Goal: Transaction & Acquisition: Subscribe to service/newsletter

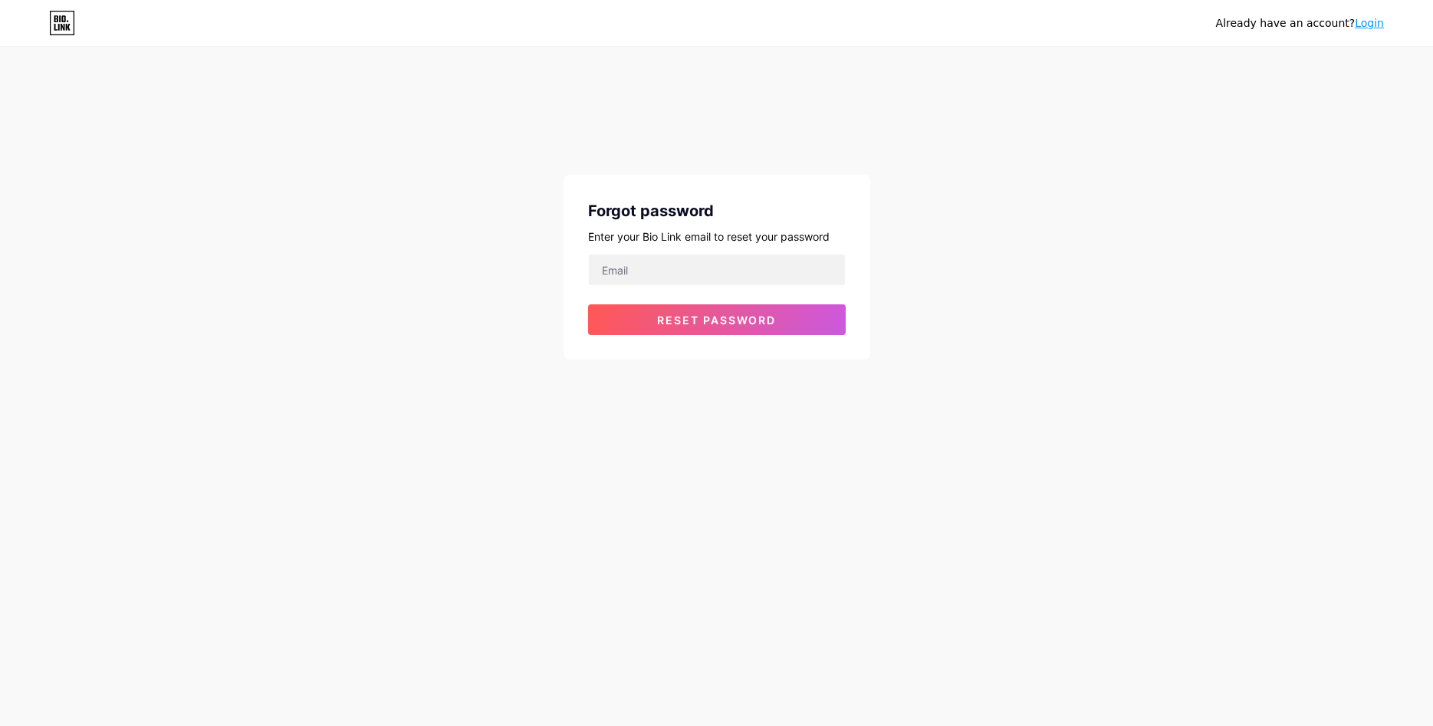
click at [1374, 25] on link "Login" at bounding box center [1369, 23] width 29 height 12
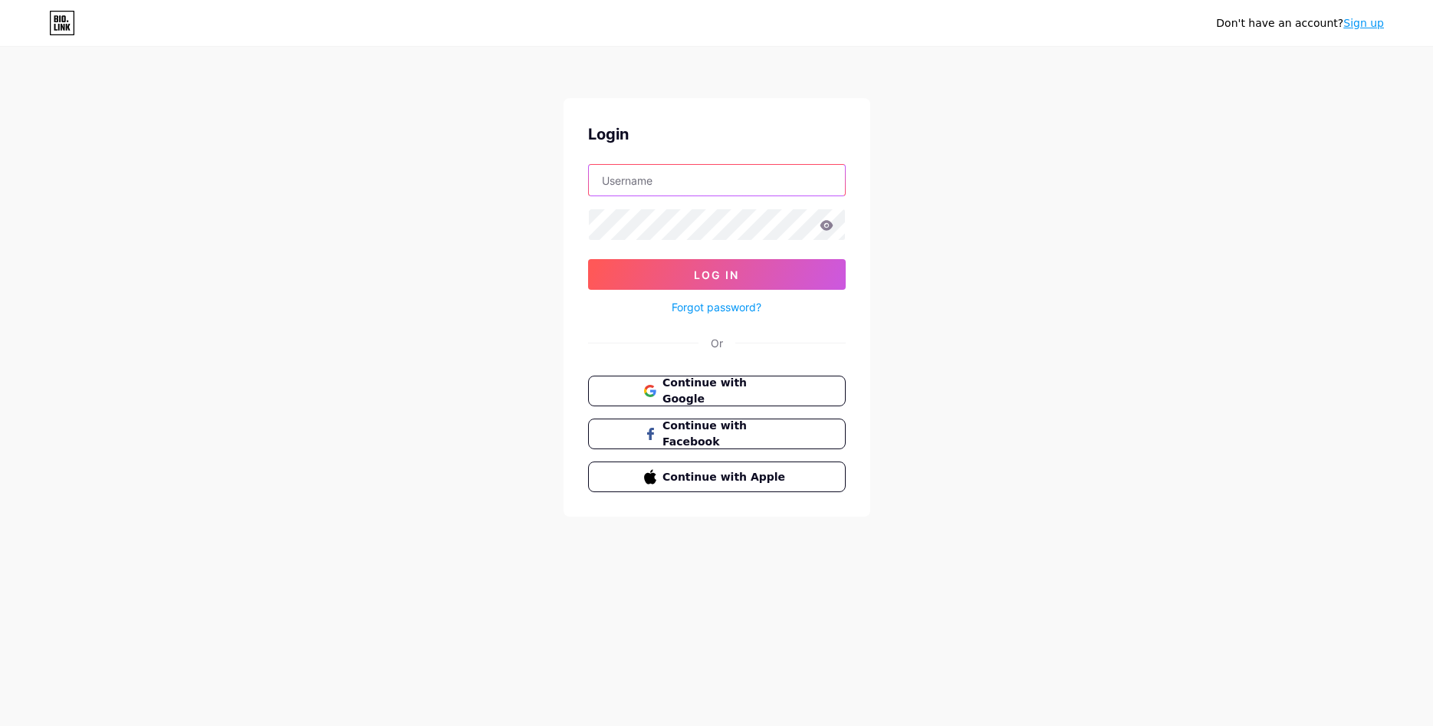
click at [662, 189] on input "text" at bounding box center [717, 180] width 256 height 31
click at [664, 188] on input "text" at bounding box center [717, 180] width 256 height 31
drag, startPoint x: 662, startPoint y: 179, endPoint x: 648, endPoint y: 192, distance: 18.5
click at [659, 181] on input "text" at bounding box center [717, 180] width 256 height 31
type input "[EMAIL_ADDRESS][DOMAIN_NAME]"
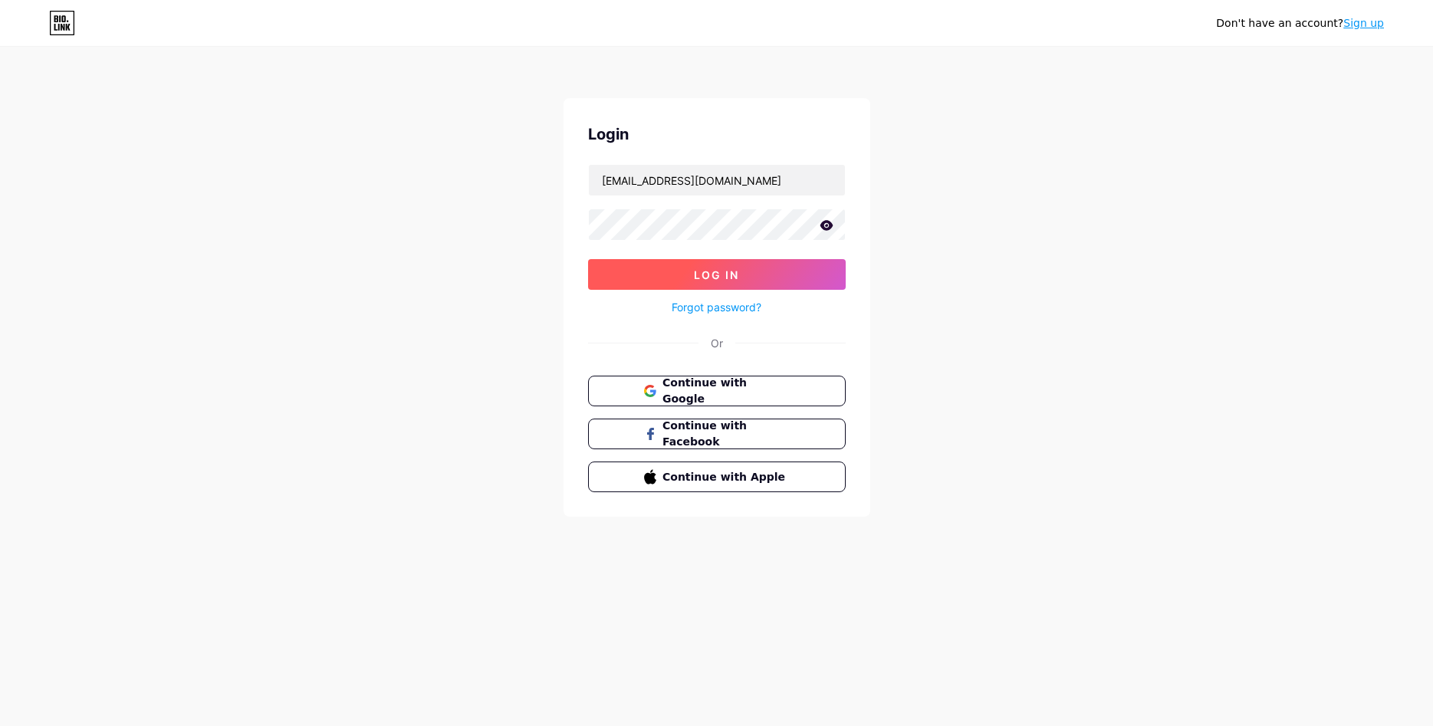
click at [712, 271] on span "Log In" at bounding box center [716, 274] width 45 height 13
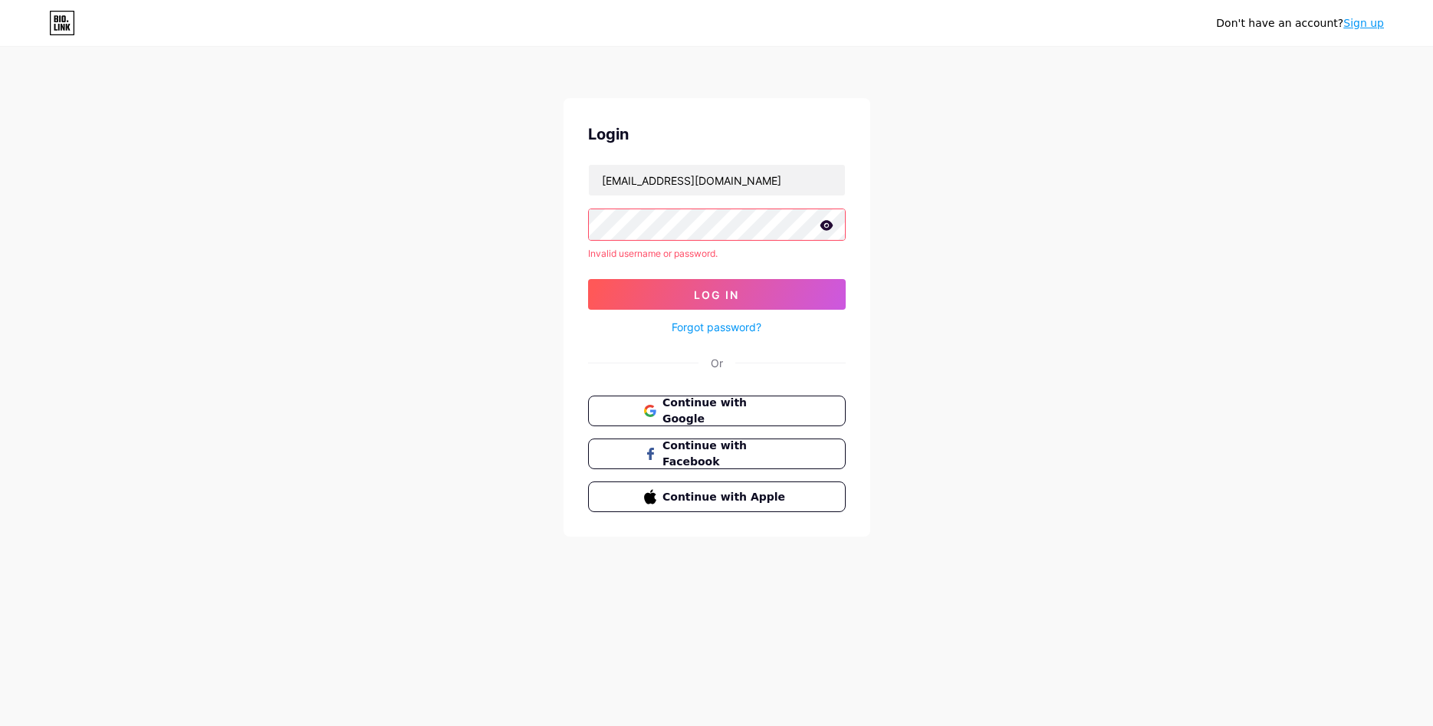
click at [687, 327] on link "Forgot password?" at bounding box center [717, 327] width 90 height 16
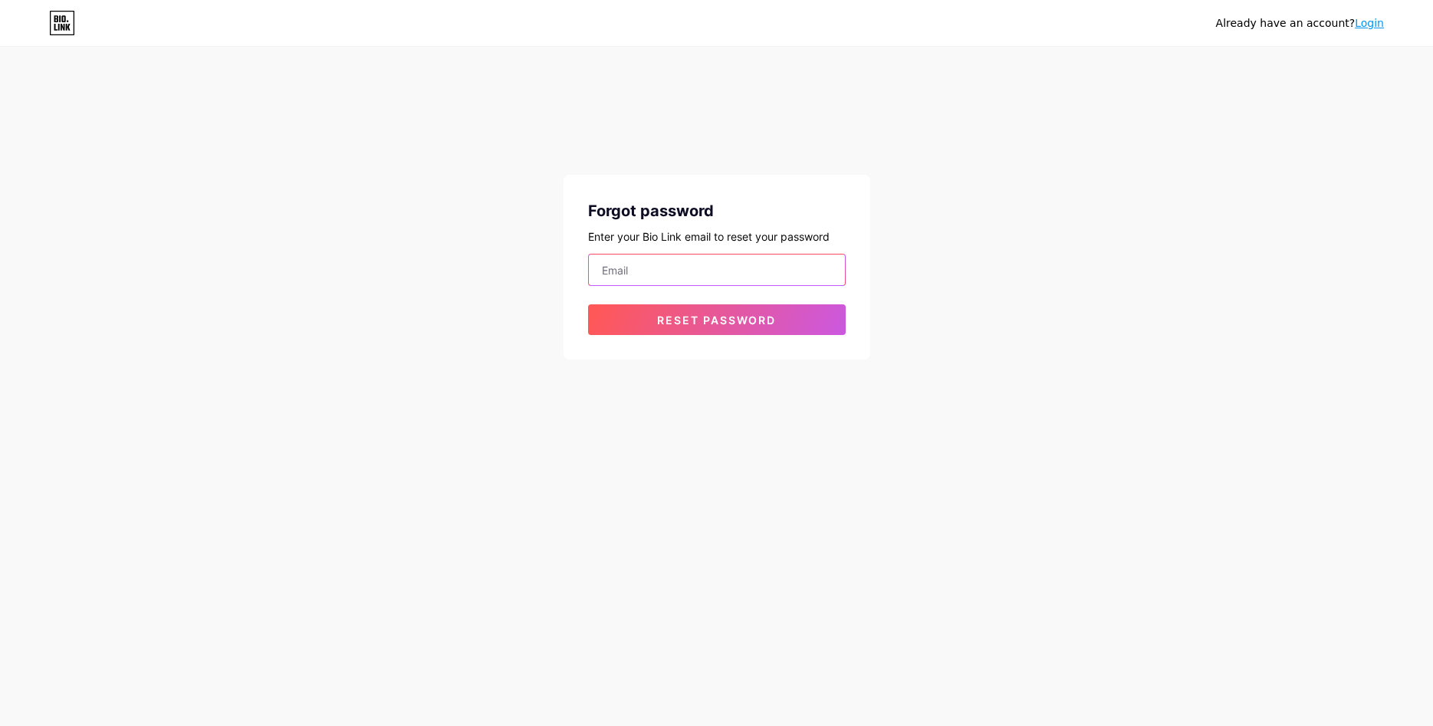
click at [662, 265] on input "email" at bounding box center [717, 270] width 256 height 31
type input "[EMAIL_ADDRESS][DOMAIN_NAME]"
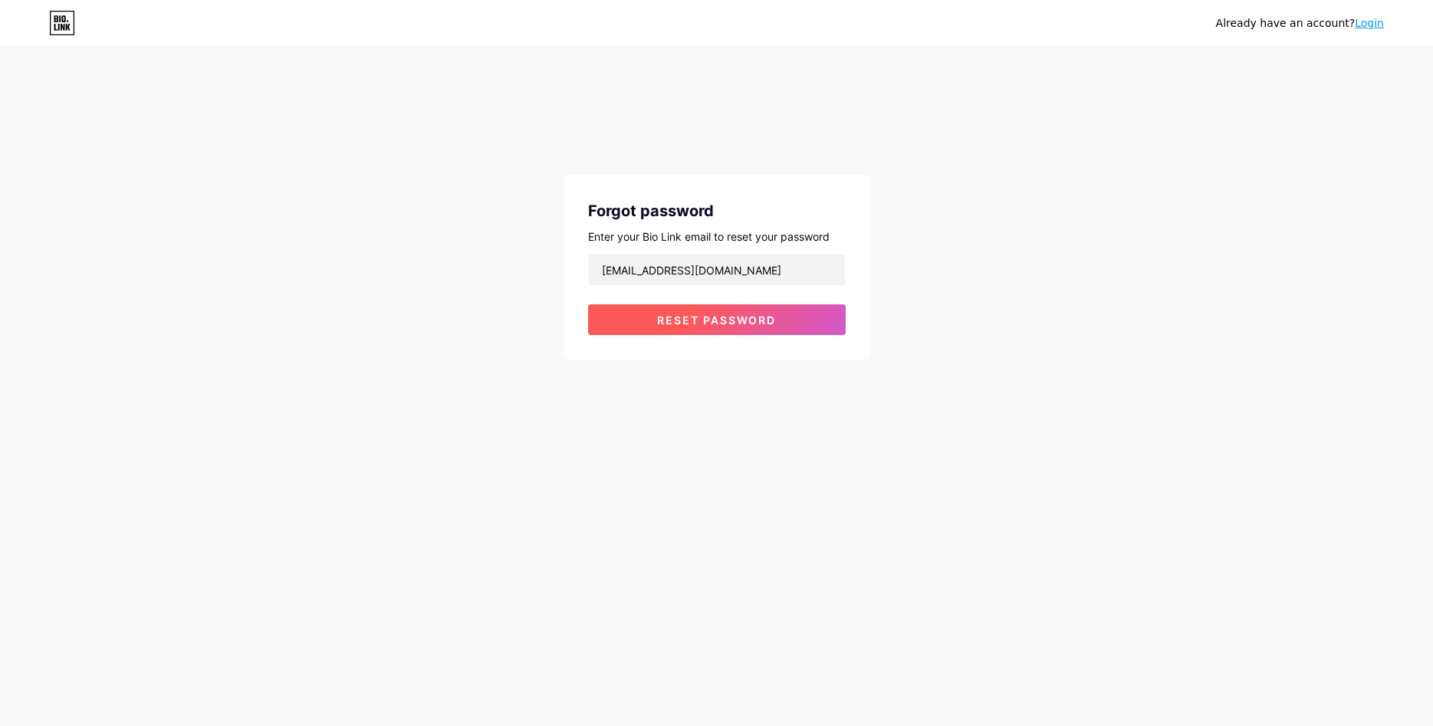
click at [649, 318] on button "Reset password" at bounding box center [717, 319] width 258 height 31
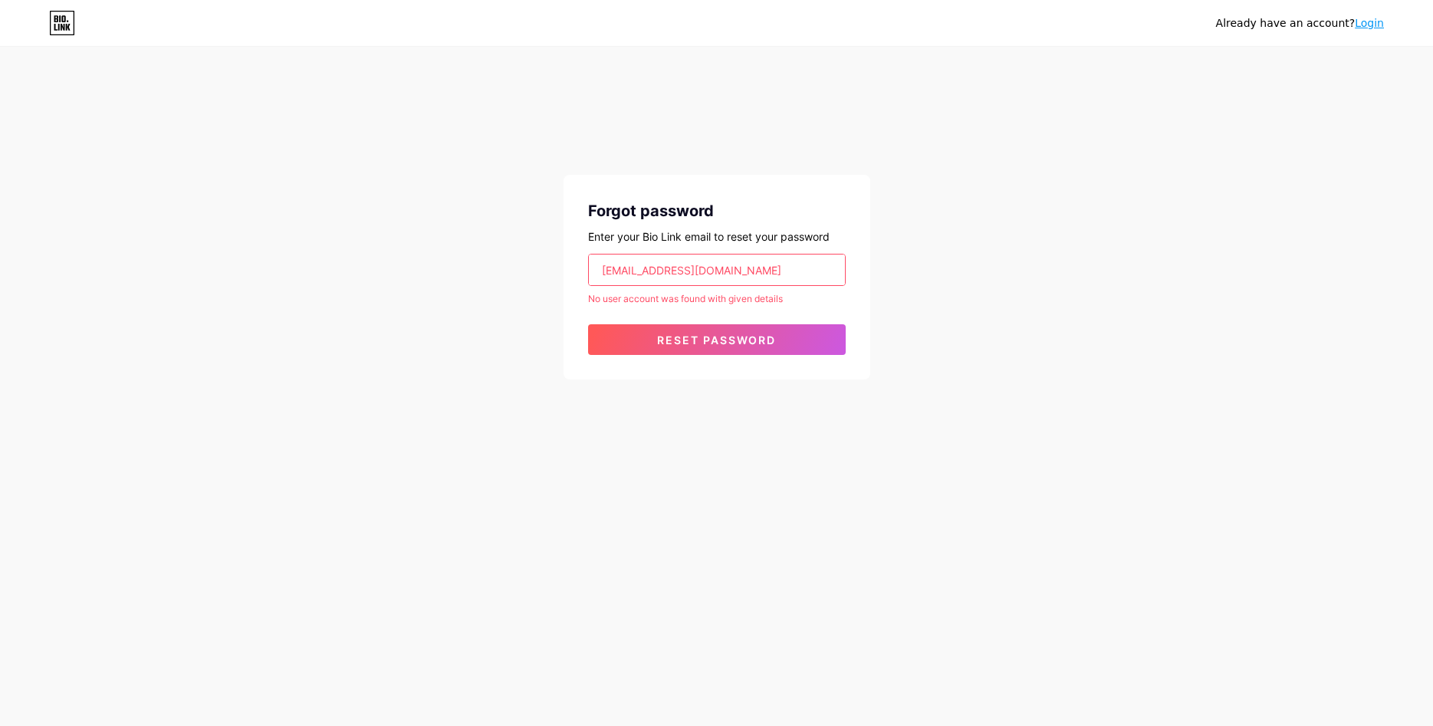
click at [1369, 23] on link "Login" at bounding box center [1369, 23] width 29 height 12
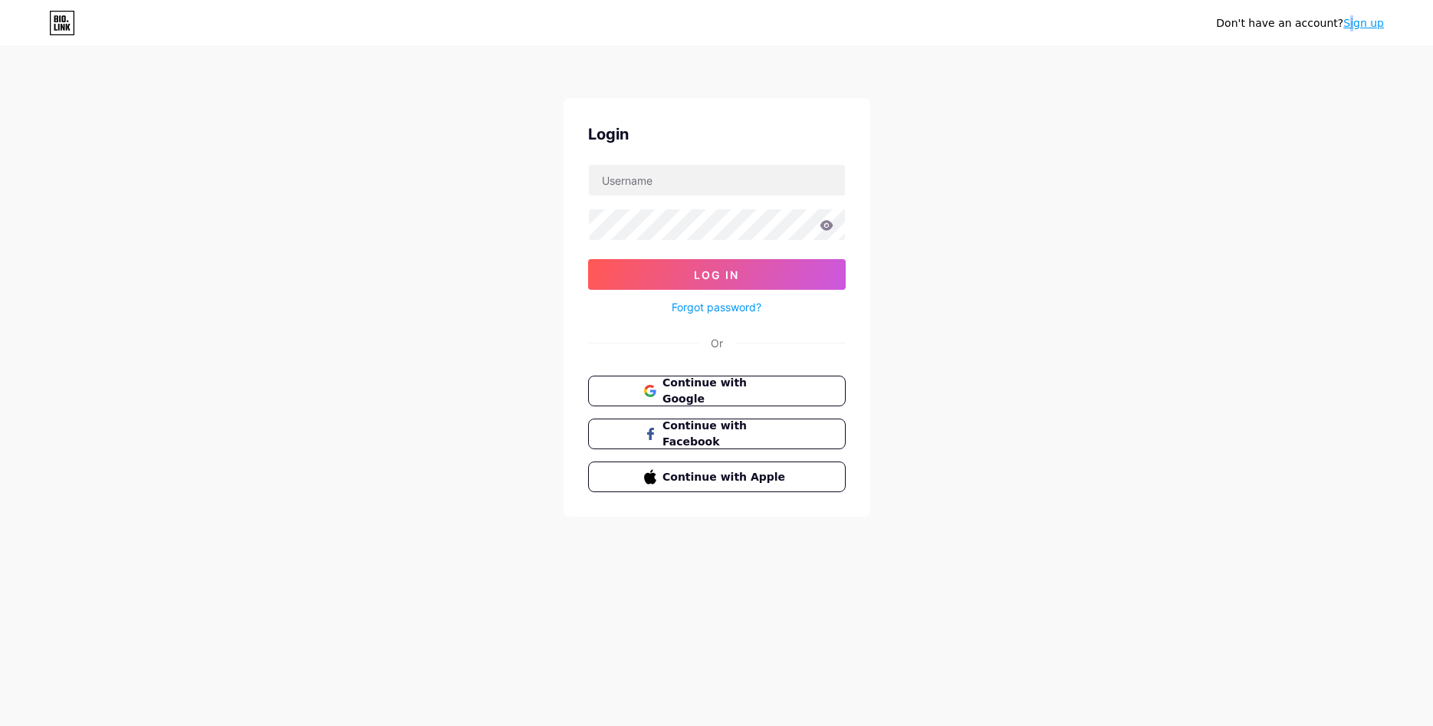
click at [1361, 27] on div "Don't have an account? Sign up" at bounding box center [1300, 23] width 168 height 16
click at [1360, 26] on link "Sign up" at bounding box center [1363, 23] width 41 height 12
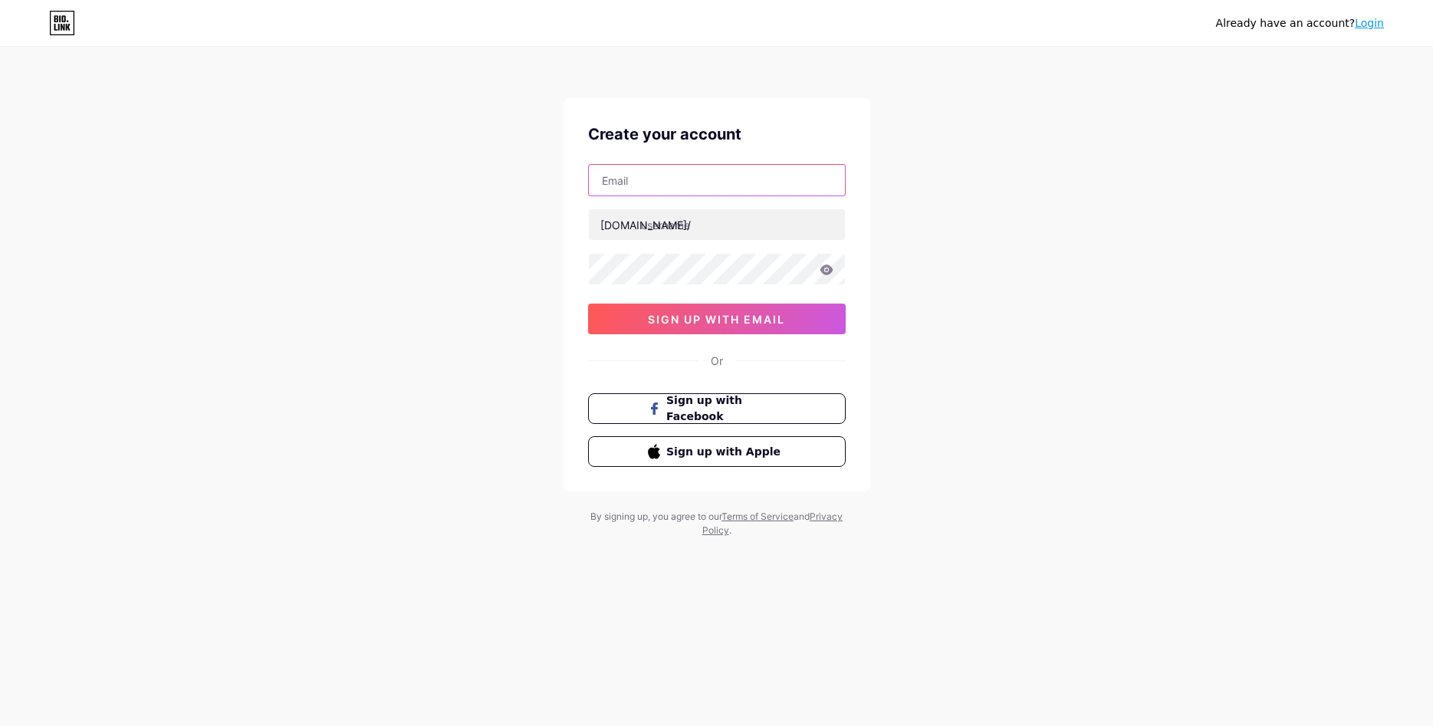
click at [679, 183] on input "text" at bounding box center [717, 180] width 256 height 31
drag, startPoint x: 661, startPoint y: 243, endPoint x: 668, endPoint y: 227, distance: 17.5
click at [667, 230] on div "bio.link/ sign up with email" at bounding box center [717, 249] width 258 height 170
click at [668, 227] on input "text" at bounding box center [717, 224] width 256 height 31
type input "rockomoto"
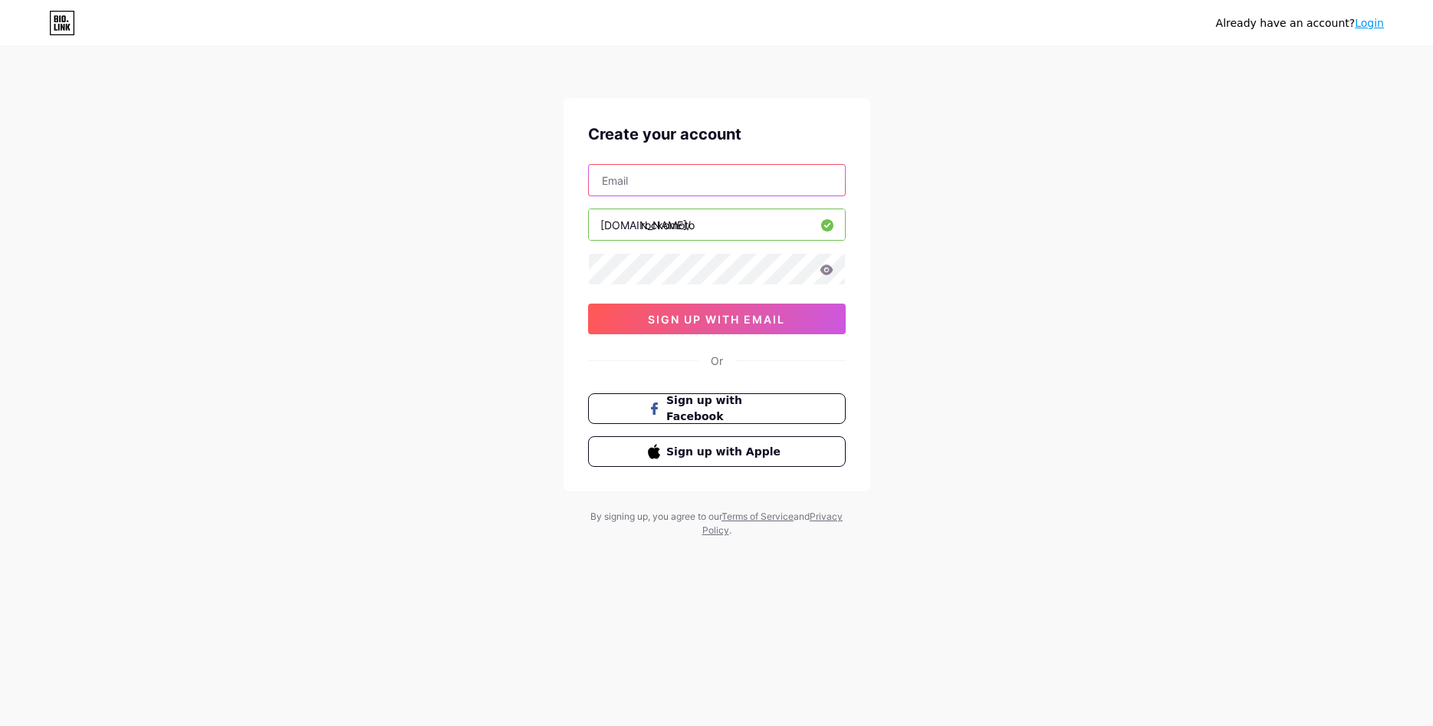
click at [616, 183] on input "text" at bounding box center [717, 180] width 256 height 31
type input "[EMAIL_ADDRESS][DOMAIN_NAME]"
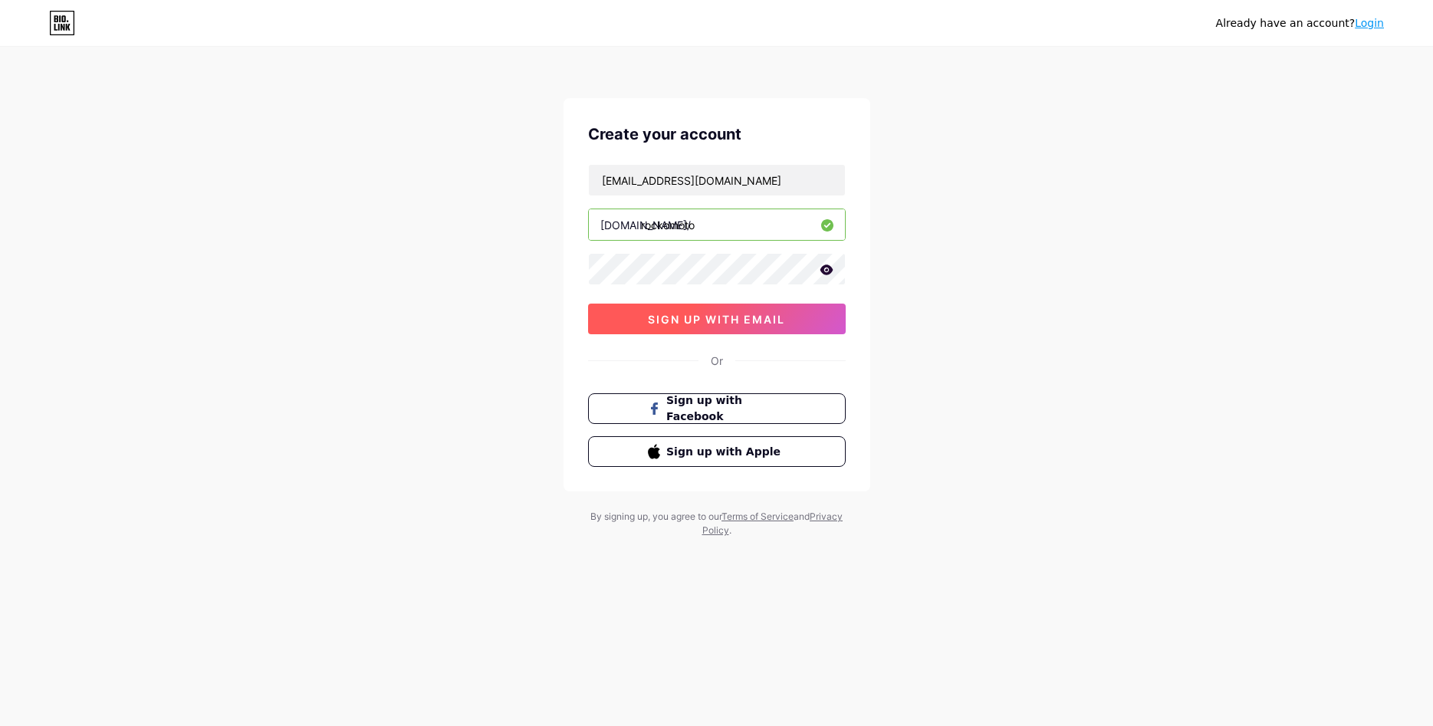
click at [729, 318] on span "sign up with email" at bounding box center [716, 319] width 137 height 13
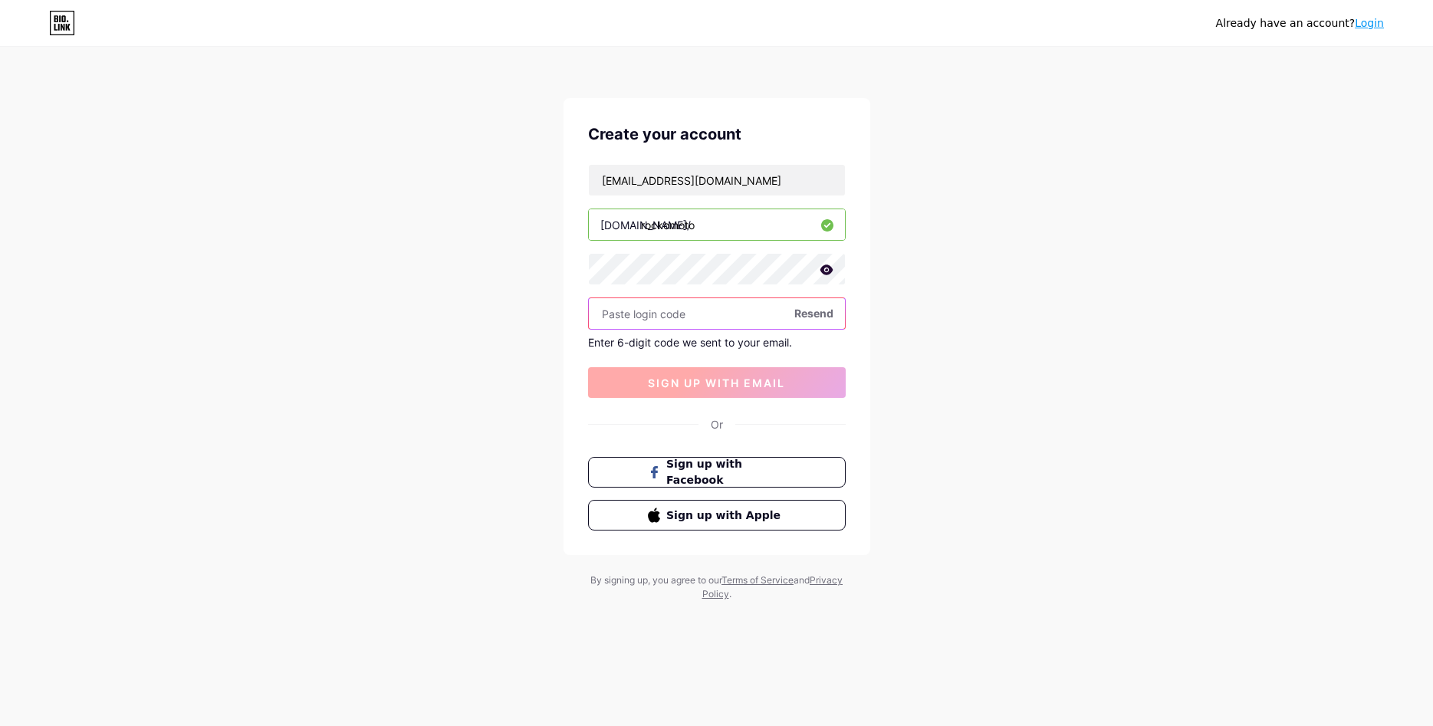
paste input "944051"
type input "944051"
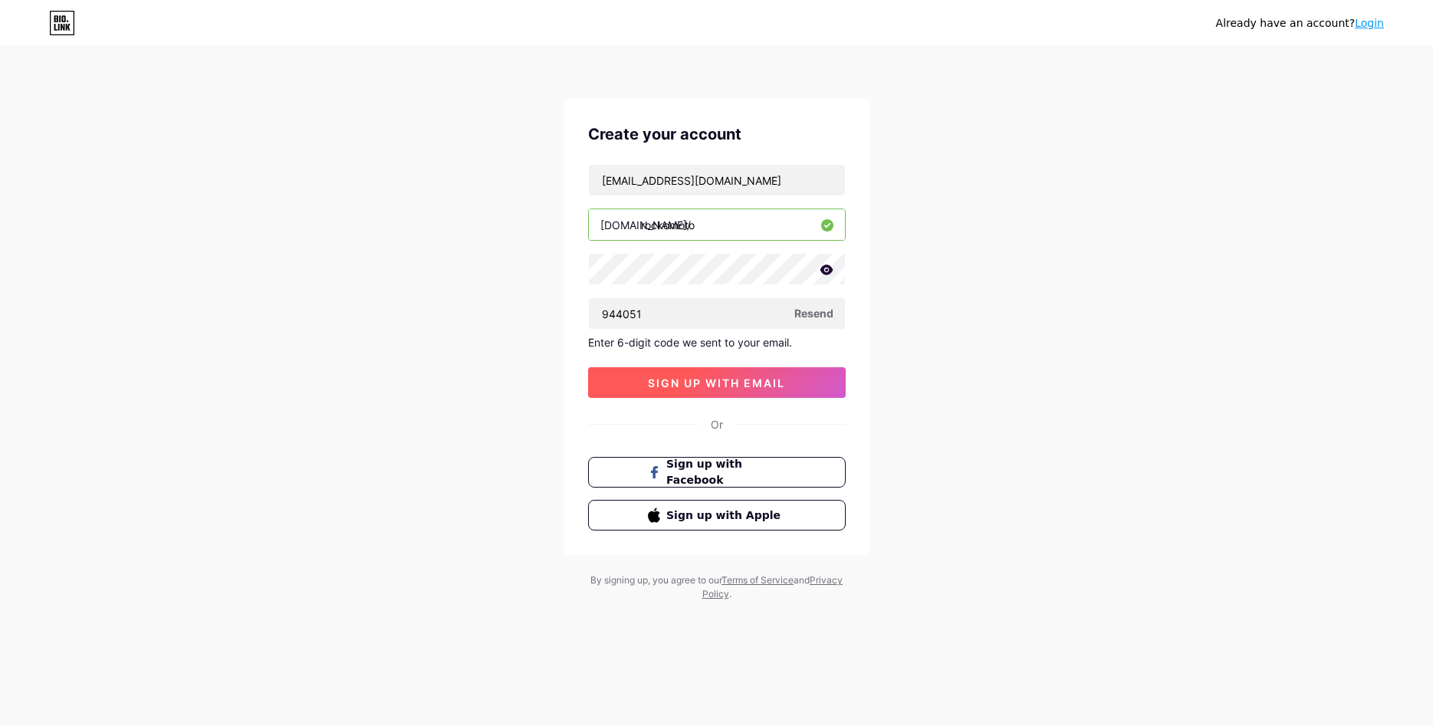
click at [718, 388] on span "sign up with email" at bounding box center [716, 382] width 137 height 13
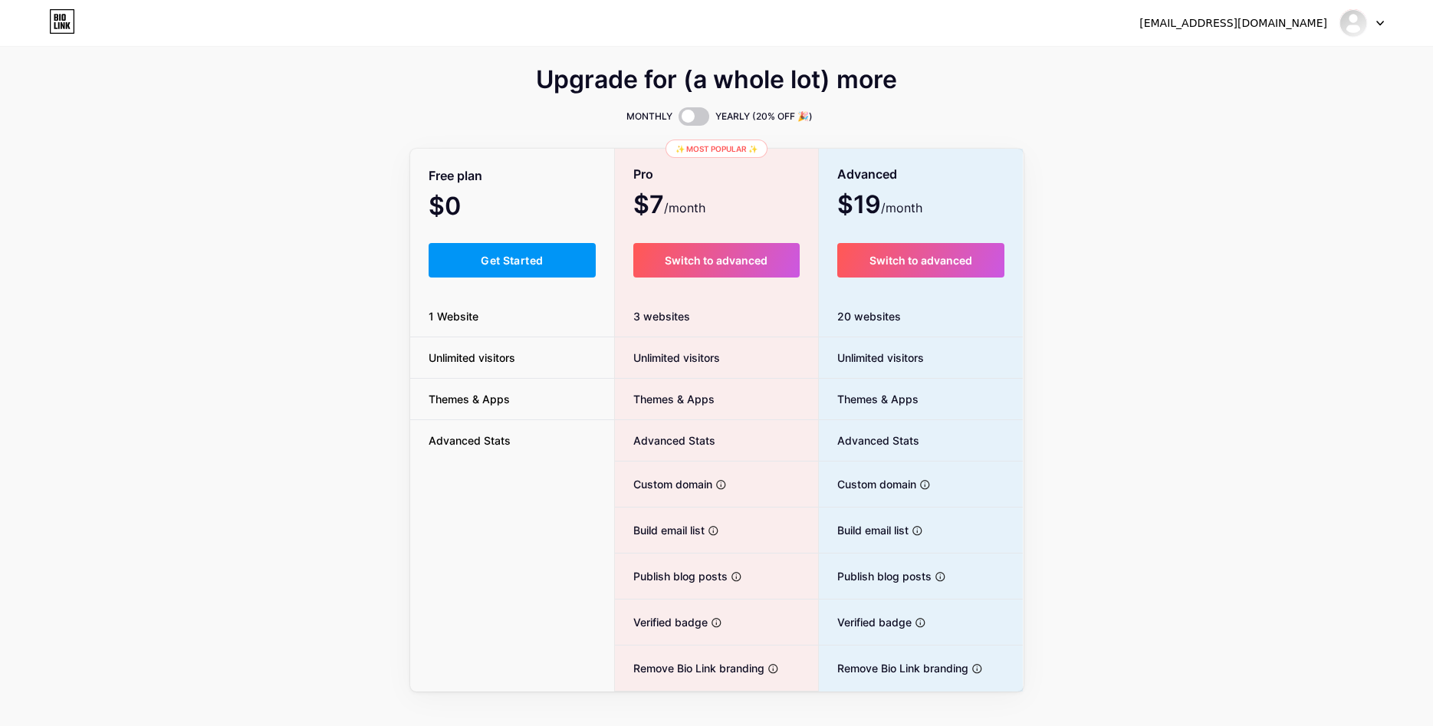
click at [1383, 24] on icon at bounding box center [1380, 23] width 8 height 5
click at [484, 261] on span "Get Started" at bounding box center [512, 260] width 62 height 13
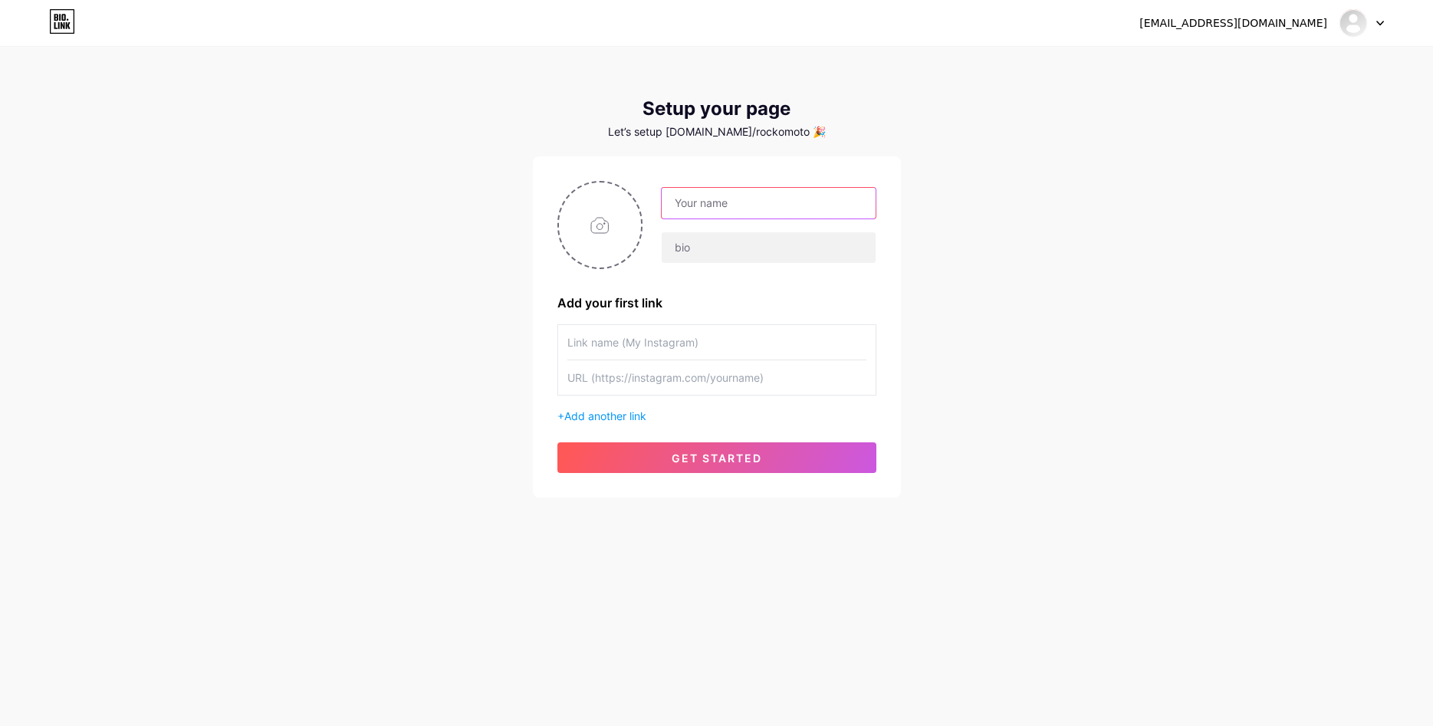
click at [750, 212] on input "text" at bounding box center [768, 203] width 213 height 31
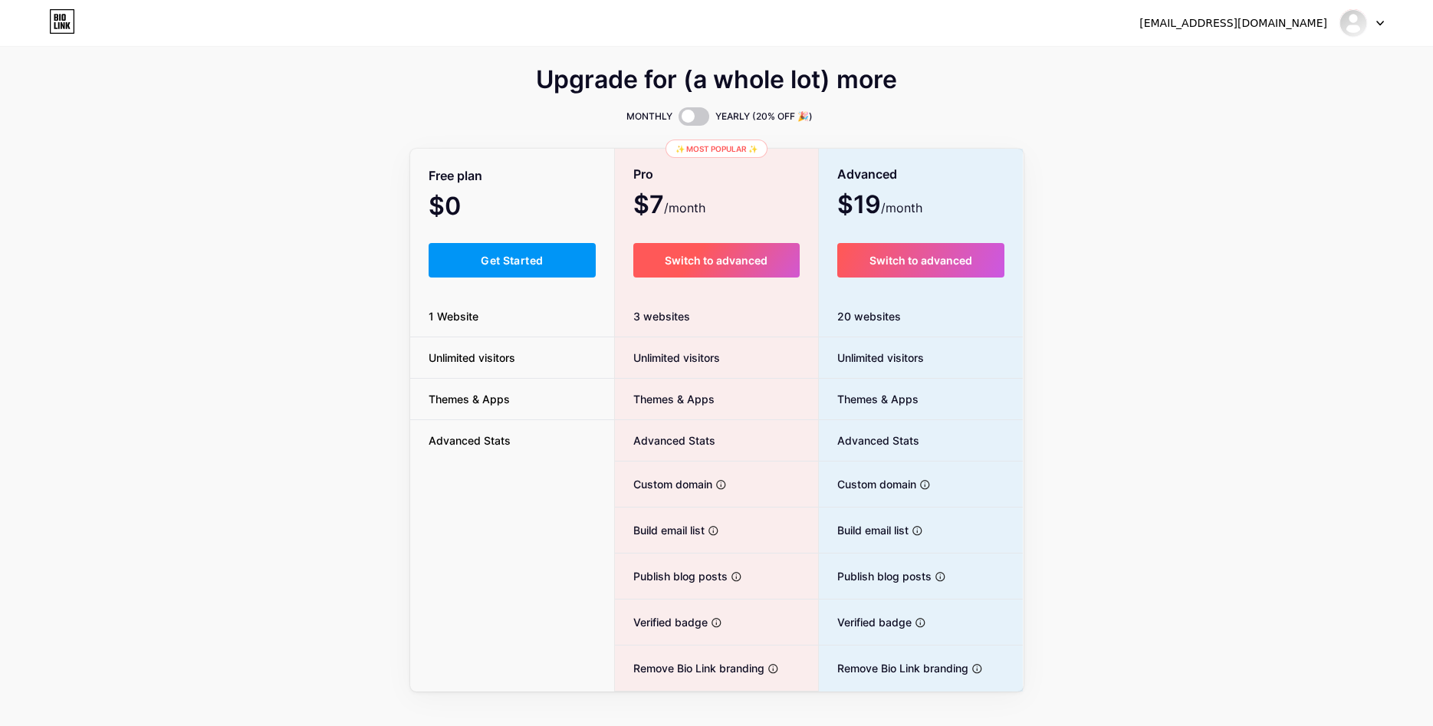
click at [741, 251] on button "Switch to advanced" at bounding box center [716, 260] width 166 height 34
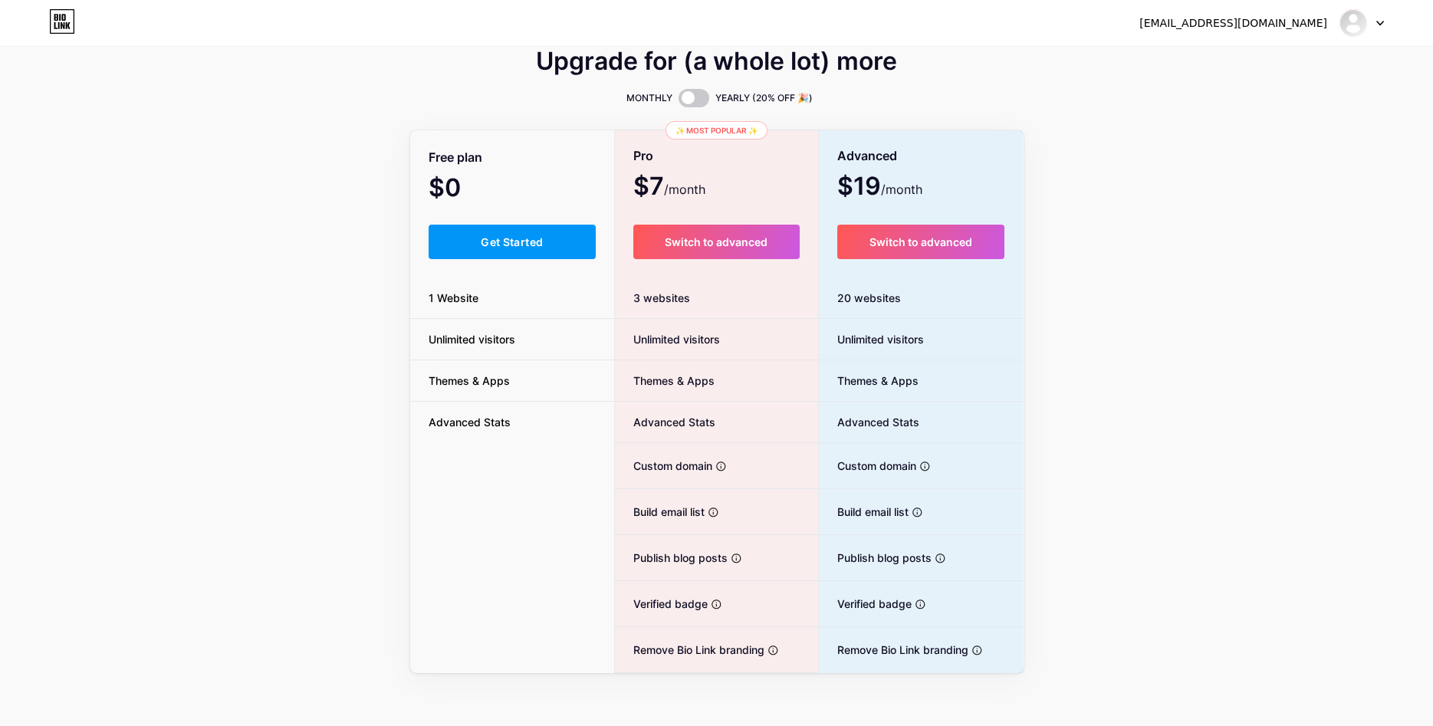
scroll to position [27, 0]
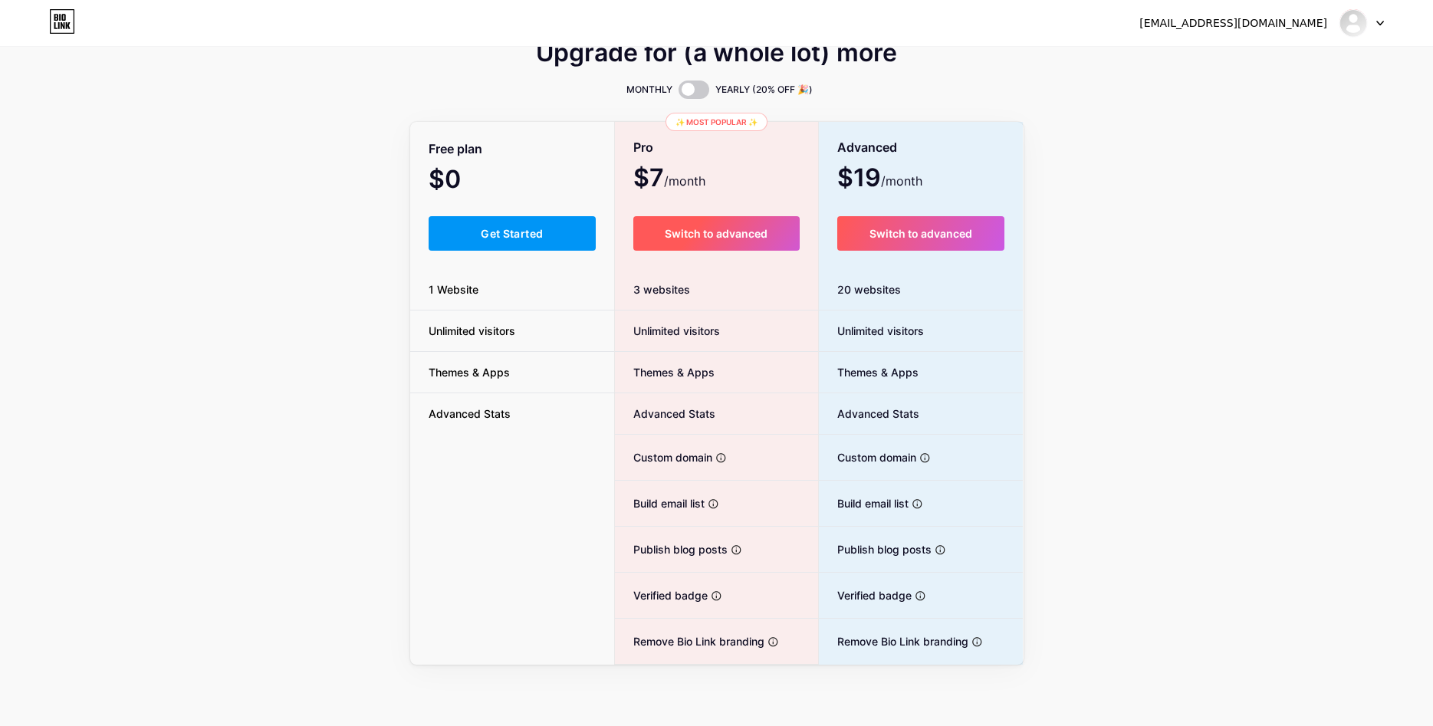
click at [695, 232] on span "Switch to advanced" at bounding box center [716, 233] width 103 height 13
